Goal: Information Seeking & Learning: Compare options

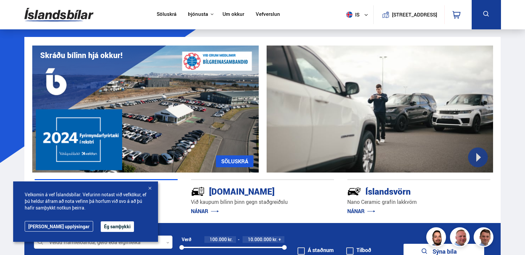
click at [101, 225] on button "Ég samþykki" at bounding box center [117, 226] width 33 height 11
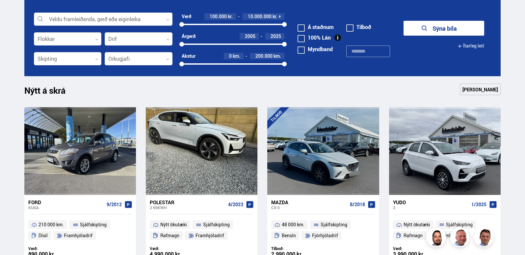
click at [169, 20] on div at bounding box center [103, 19] width 139 height 13
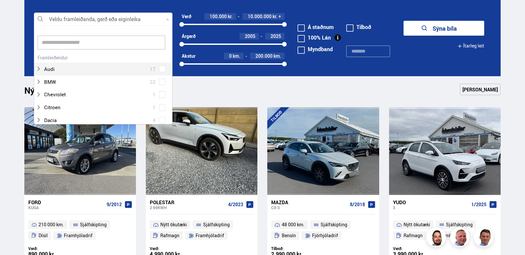
scroll to position [98, 137]
click at [171, 5] on form "Veldu framleiðanda, gerð eða eiginleika 0 Hreinsa valið Audi 17 BMW 22 Chevrole…" at bounding box center [262, 38] width 477 height 76
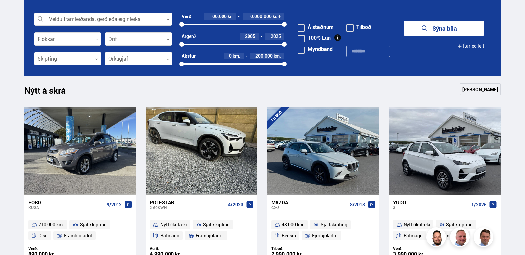
click at [167, 57] on div at bounding box center [139, 58] width 68 height 13
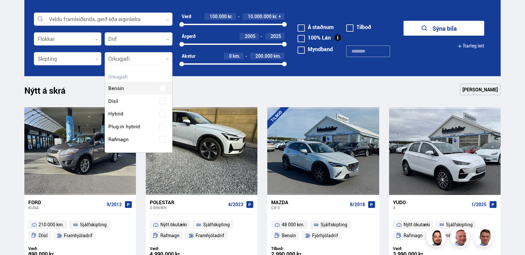
scroll to position [87, 67]
click at [124, 140] on div "Bensín Dísil Hybrid Plug-in hybrid Rafmagn" at bounding box center [138, 109] width 67 height 74
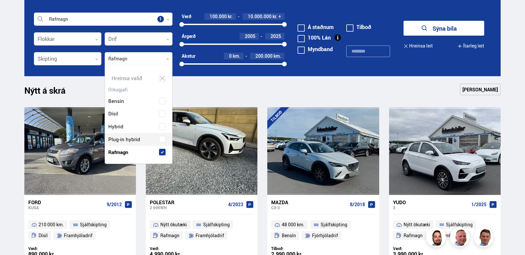
scroll to position [99, 70]
click at [402, 63] on form "Rafmagn Veldu framleiðanda, gerð eða eiginleika 1 Flokkar 0 Drif 0 Verð 100.000…" at bounding box center [262, 38] width 477 height 76
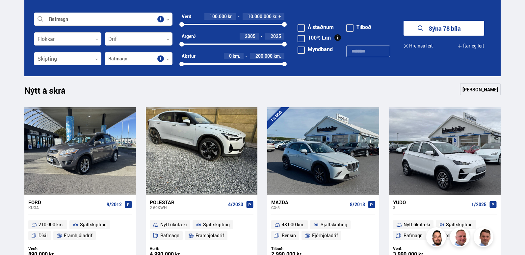
drag, startPoint x: 525, startPoint y: 59, endPoint x: 525, endPoint y: 38, distance: 21.1
click at [443, 27] on button "Sýna 78 bíla" at bounding box center [444, 28] width 81 height 15
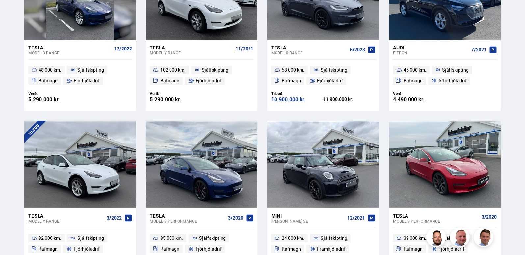
scroll to position [581, 0]
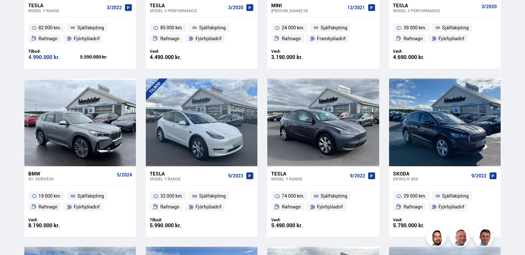
drag, startPoint x: 525, startPoint y: 138, endPoint x: 525, endPoint y: 127, distance: 11.2
click at [525, 127] on div "Söluskrá Þjónusta Íslandsbílar [DOMAIN_NAME] Íslandsvörn Leiðbeiningar Um okkur…" at bounding box center [262, 75] width 525 height 1312
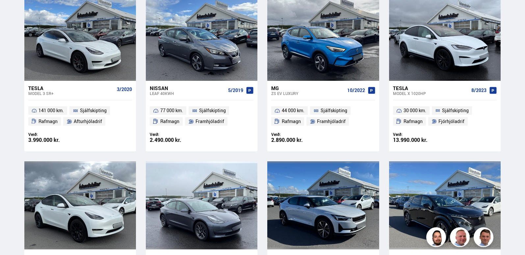
scroll to position [612, 0]
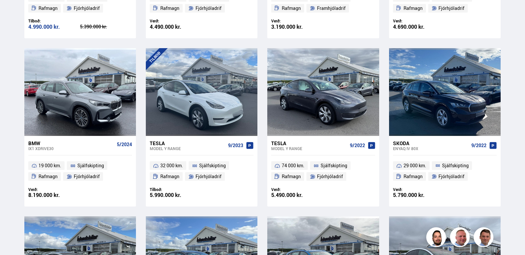
drag, startPoint x: 525, startPoint y: 144, endPoint x: 525, endPoint y: 153, distance: 8.6
click at [525, 153] on html "Söluskrá Þjónusta Íslandsbílar [DOMAIN_NAME] Íslandsvörn Leiðbeiningar Um okkur…" at bounding box center [262, 44] width 525 height 1312
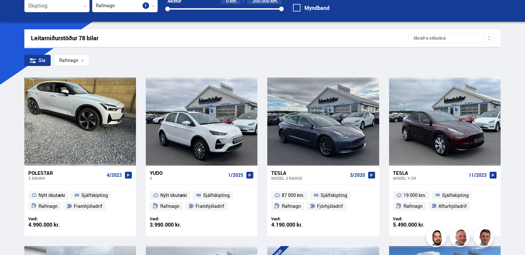
scroll to position [0, 0]
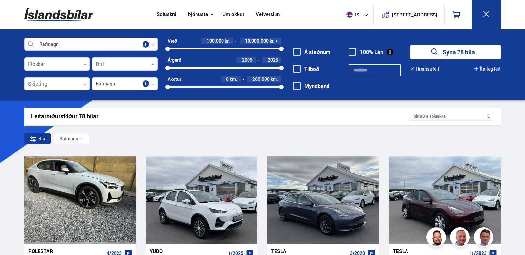
click at [154, 43] on div at bounding box center [90, 44] width 133 height 13
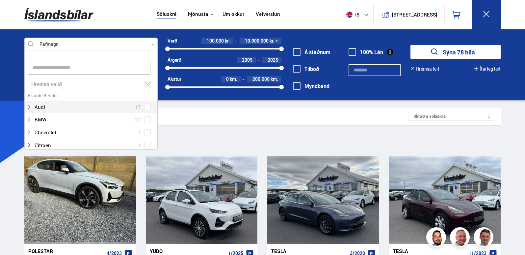
scroll to position [98, 131]
click at [154, 43] on div at bounding box center [90, 44] width 133 height 13
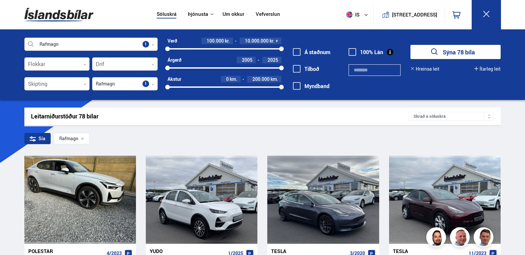
click at [154, 43] on div at bounding box center [90, 44] width 133 height 13
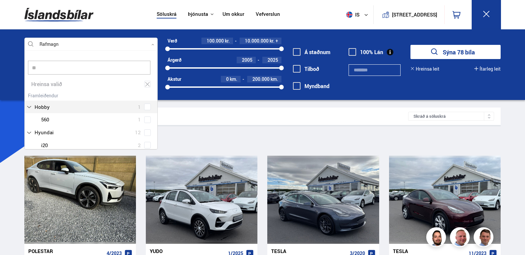
scroll to position [19, 0]
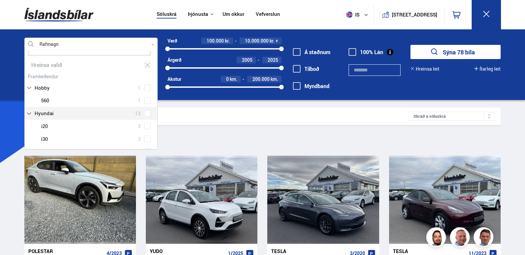
click at [46, 113] on span "Hyundai" at bounding box center [44, 113] width 19 height 10
type input "**"
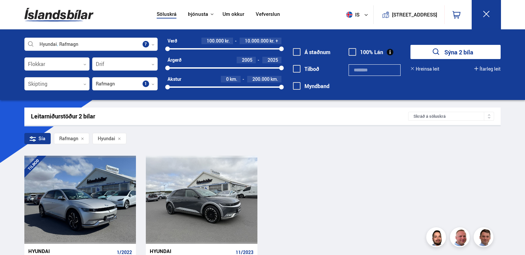
scroll to position [193, 0]
